Goal: Task Accomplishment & Management: Manage account settings

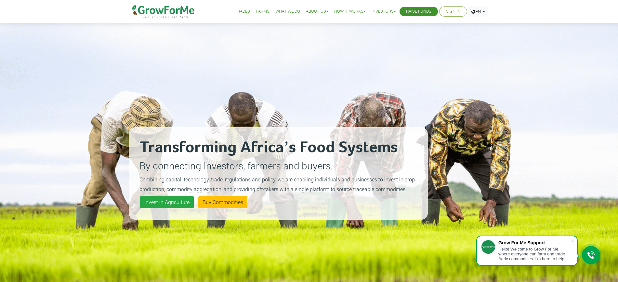
click at [344, 90] on div "Transforming Africa’s Food Systems By connecting Investors, farmers and buyers.…" at bounding box center [278, 173] width 299 height 282
click at [452, 13] on link "Sign In" at bounding box center [453, 11] width 14 height 7
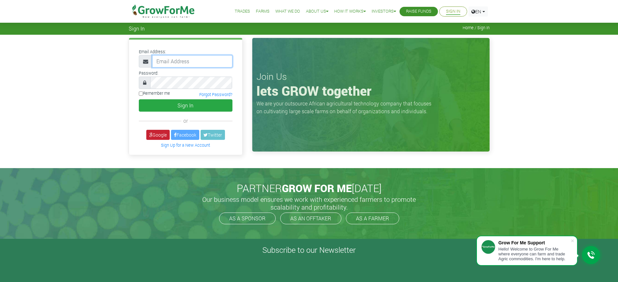
type input "mawuli@growforme.com"
click at [158, 137] on link "Google" at bounding box center [157, 135] width 23 height 10
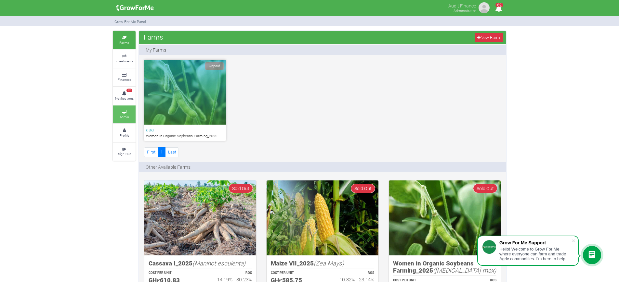
click at [125, 113] on icon at bounding box center [123, 111] width 19 height 3
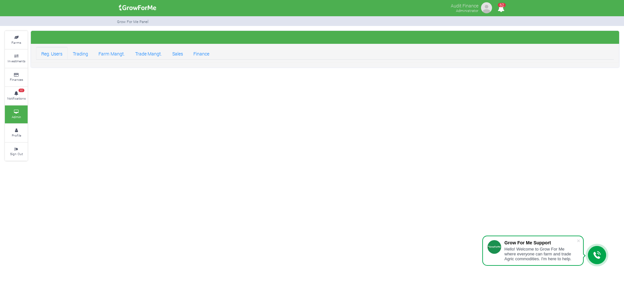
click at [48, 50] on link "Reg. Users" at bounding box center [52, 53] width 32 height 13
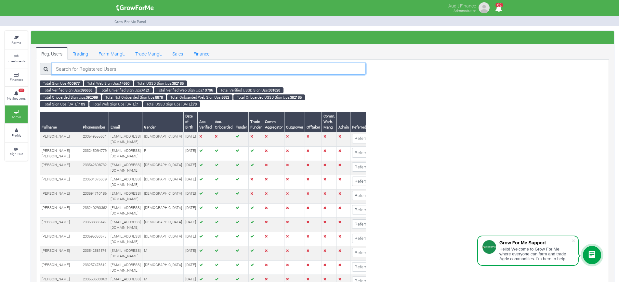
click at [102, 70] on input "search" at bounding box center [209, 69] width 314 height 12
paste input "Gloriesther [PERSON_NAME]"
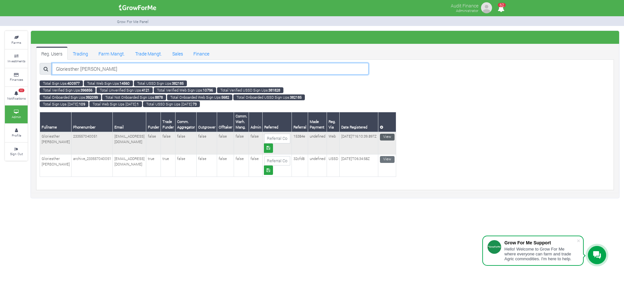
type input "Gloriesther [PERSON_NAME]"
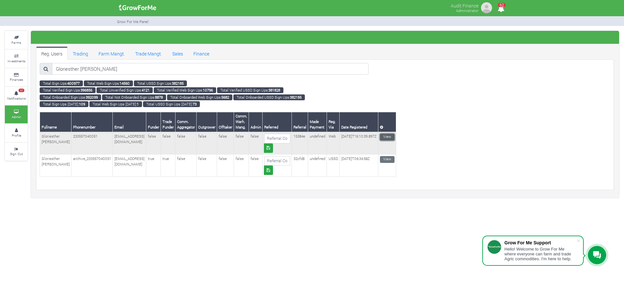
click at [394, 137] on link "View" at bounding box center [387, 137] width 15 height 7
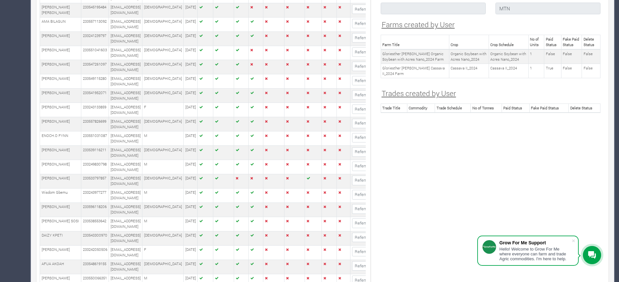
scroll to position [1072, 0]
